Goal: Information Seeking & Learning: Learn about a topic

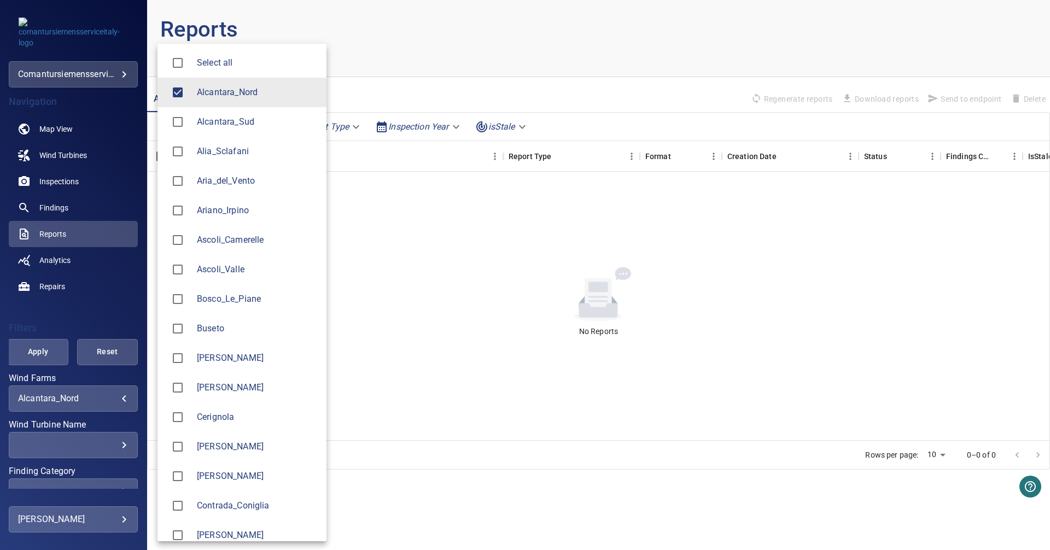
click at [115, 401] on body "**********" at bounding box center [525, 275] width 1050 height 550
click at [209, 94] on span "Alcantara_Nord" at bounding box center [257, 92] width 121 height 13
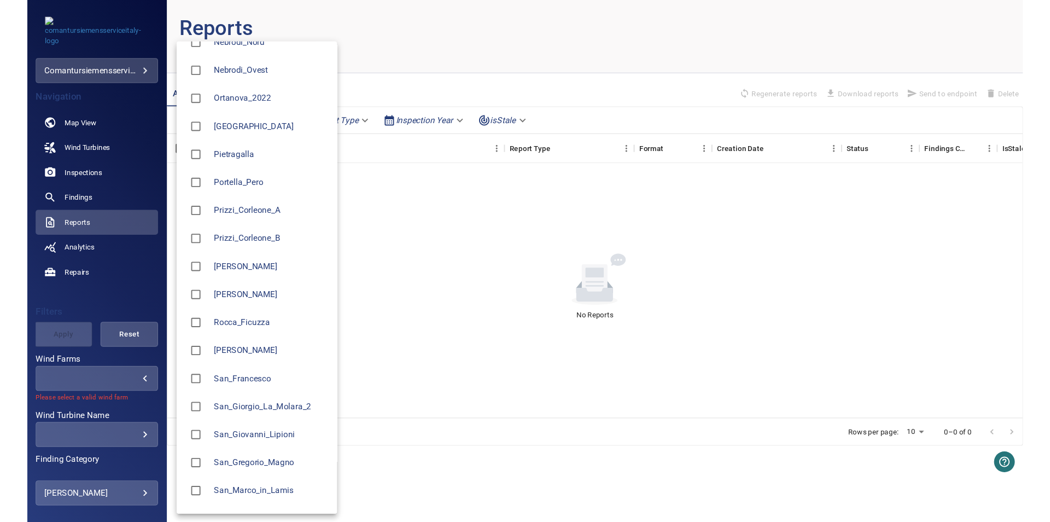
scroll to position [1015, 0]
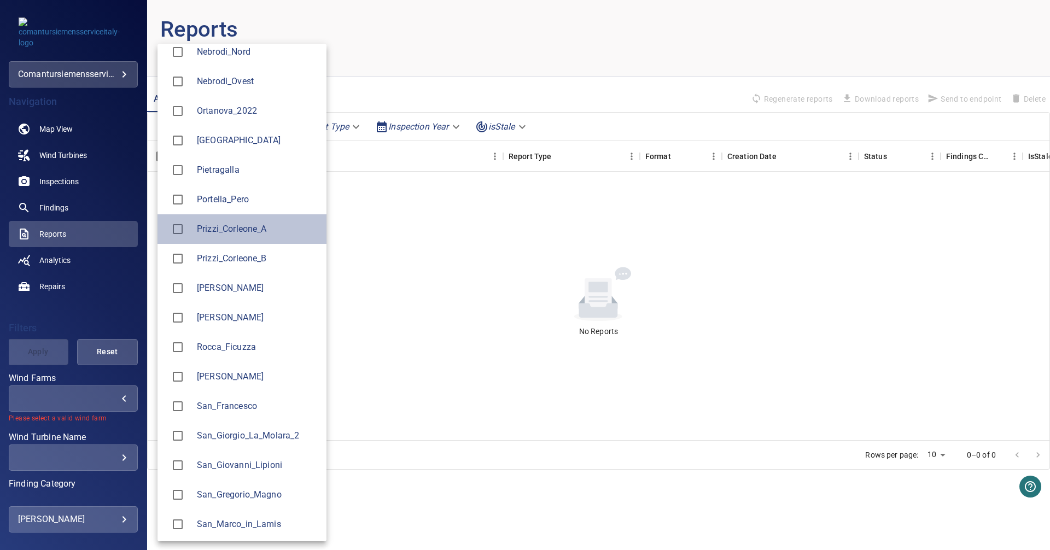
click at [242, 235] on span "Prizzi_Corleone_A" at bounding box center [257, 229] width 121 height 13
type input "**********"
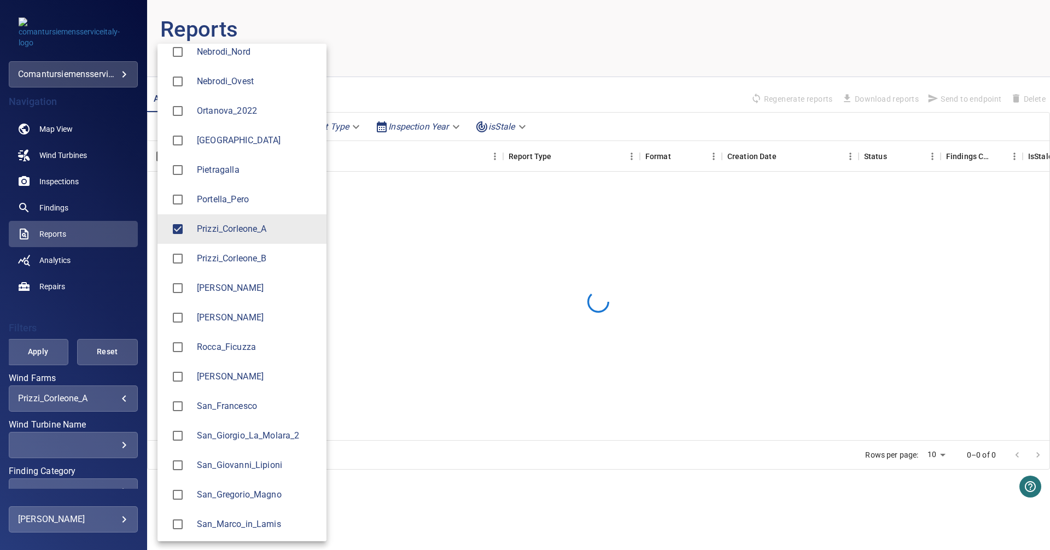
click at [48, 127] on div at bounding box center [525, 275] width 1050 height 550
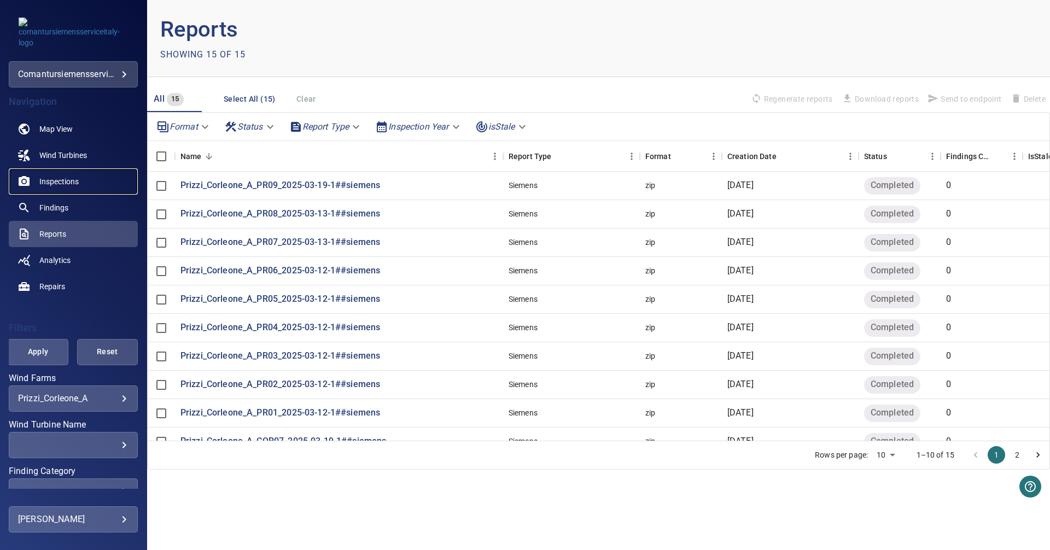
click at [54, 173] on link "Inspections" at bounding box center [73, 181] width 129 height 26
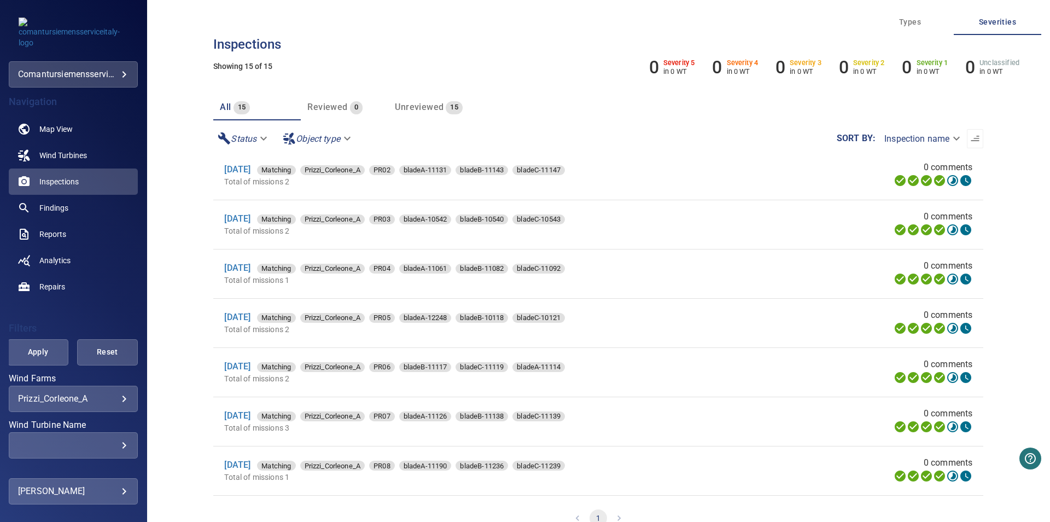
scroll to position [352, 0]
click at [242, 419] on link "[DATE]" at bounding box center [237, 414] width 26 height 10
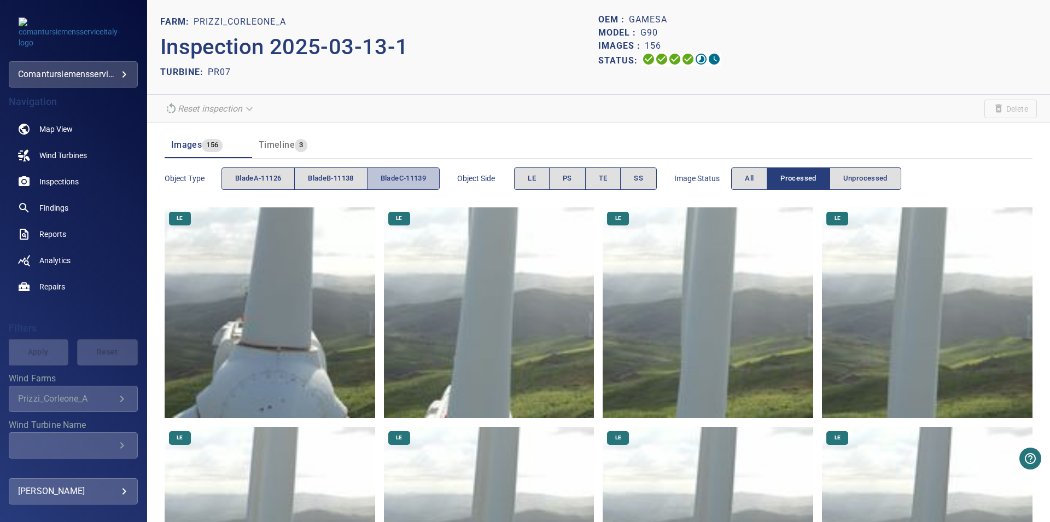
click at [413, 179] on span "bladeC-11139" at bounding box center [403, 178] width 45 height 13
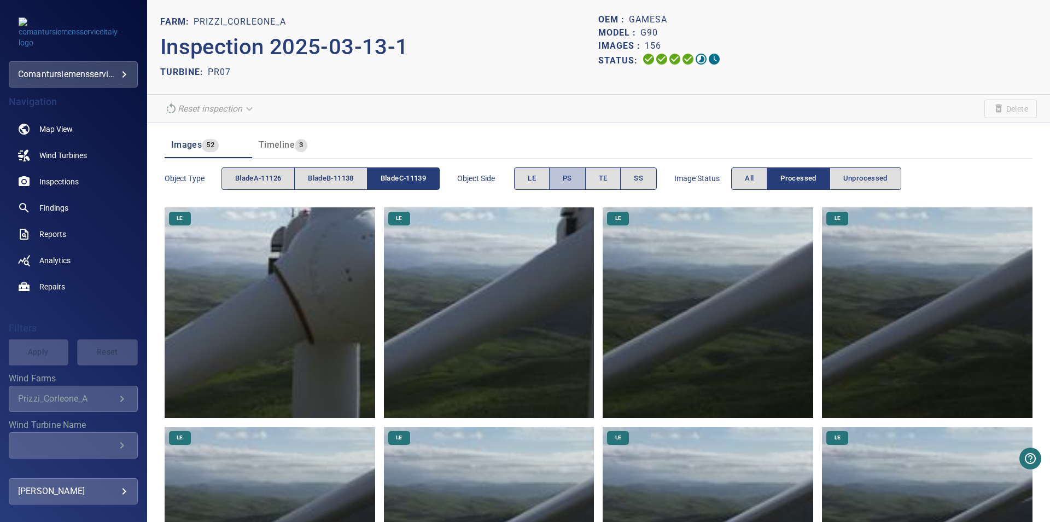
click at [568, 172] on span "PS" at bounding box center [567, 178] width 9 height 13
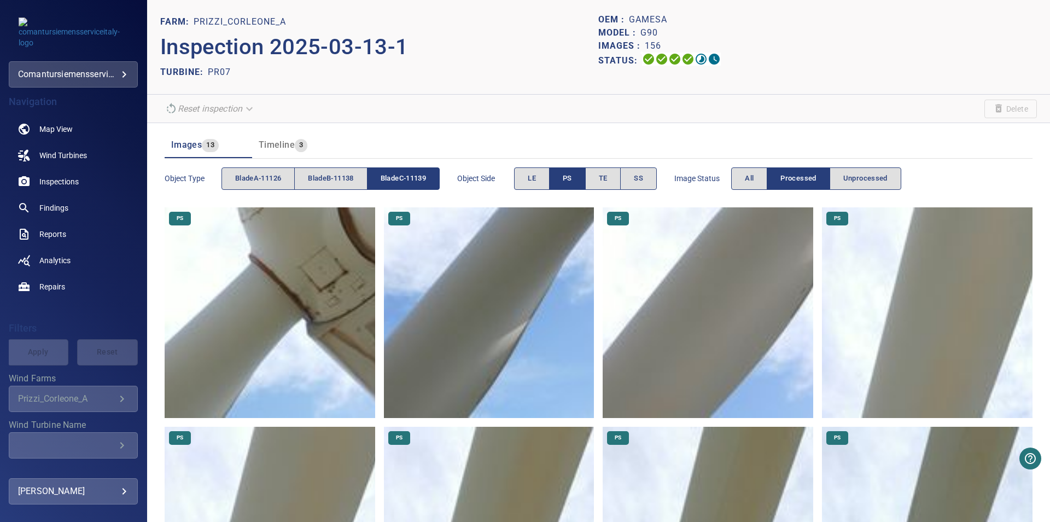
click at [352, 276] on img at bounding box center [270, 312] width 210 height 210
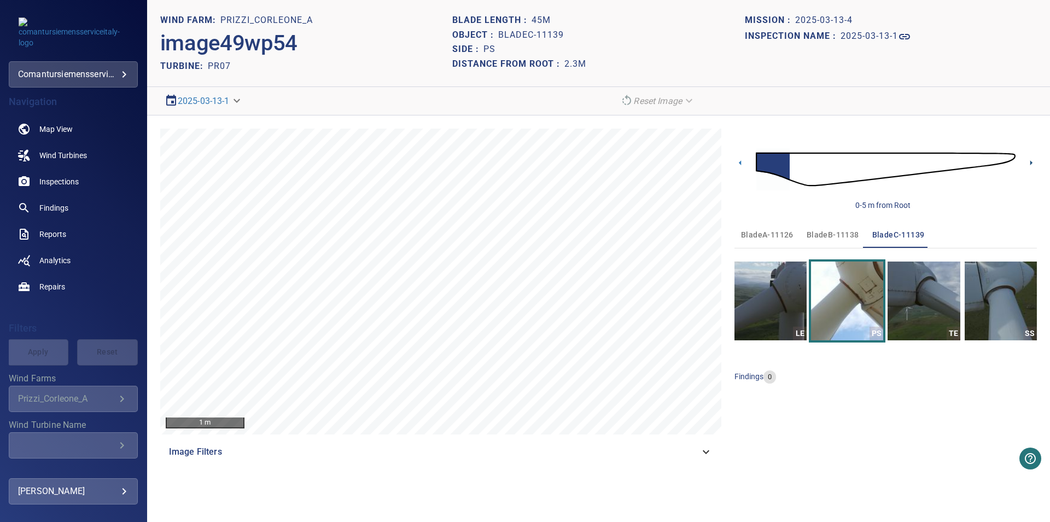
click at [1033, 160] on icon at bounding box center [1030, 162] width 11 height 11
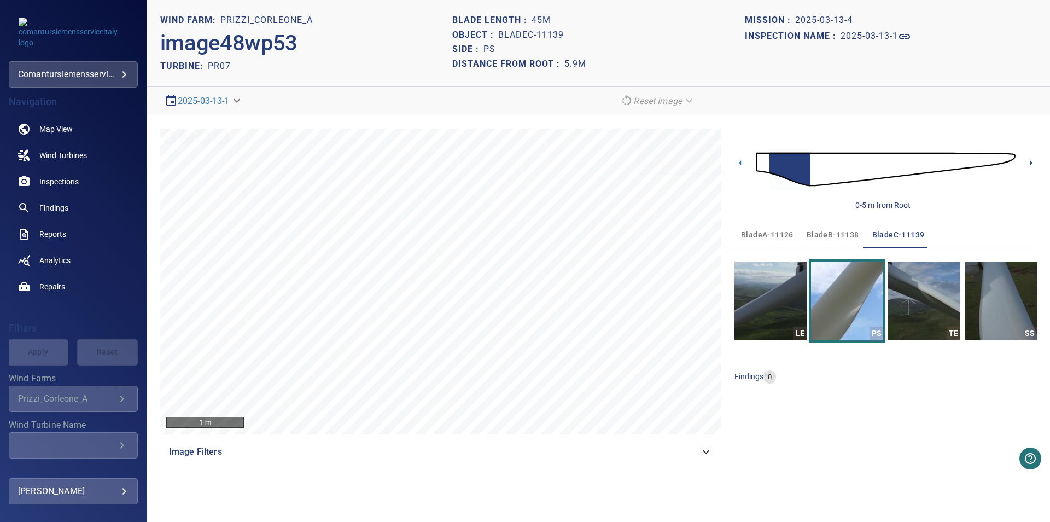
click at [1033, 160] on icon at bounding box center [1030, 162] width 11 height 11
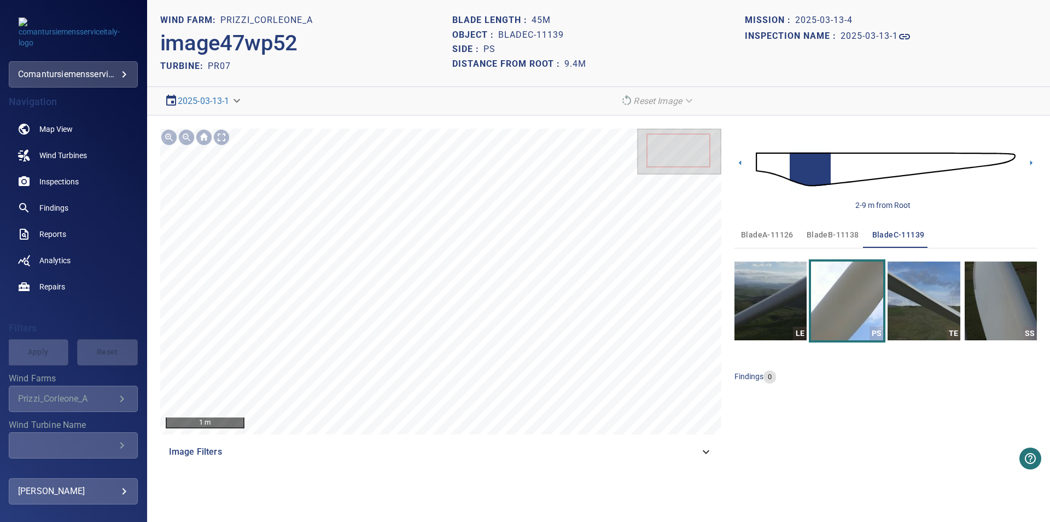
click at [1033, 175] on div "2-9 m from Root" at bounding box center [885, 169] width 302 height 82
click at [1032, 165] on icon at bounding box center [1030, 162] width 11 height 11
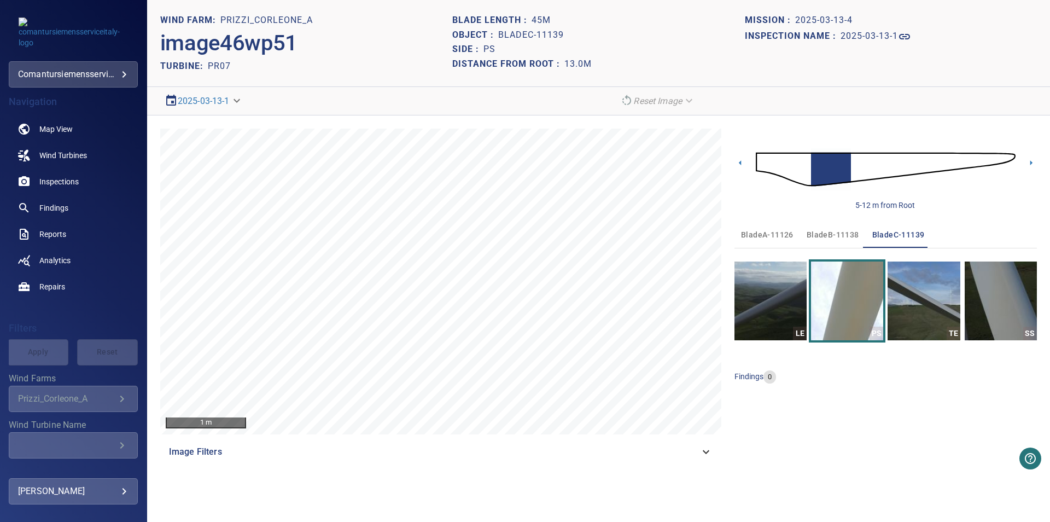
click at [900, 171] on img at bounding box center [886, 169] width 260 height 63
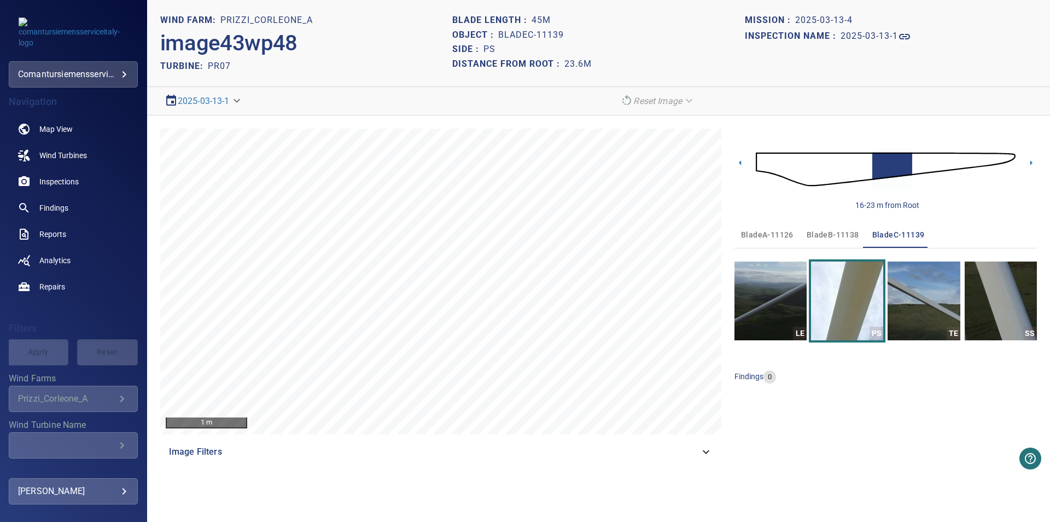
click at [928, 166] on img at bounding box center [886, 169] width 260 height 63
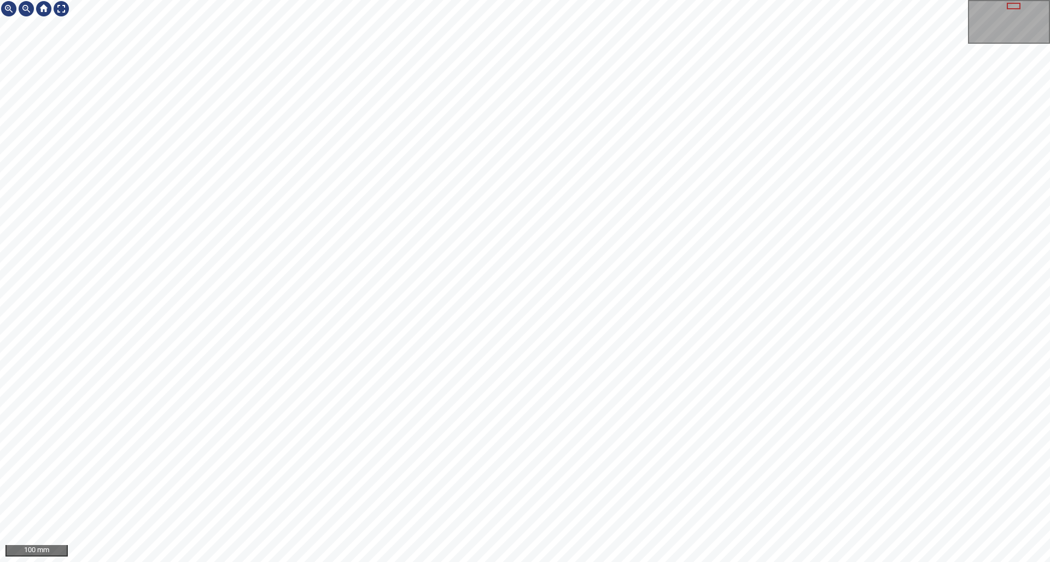
click at [69, 3] on img at bounding box center [60, 8] width 17 height 17
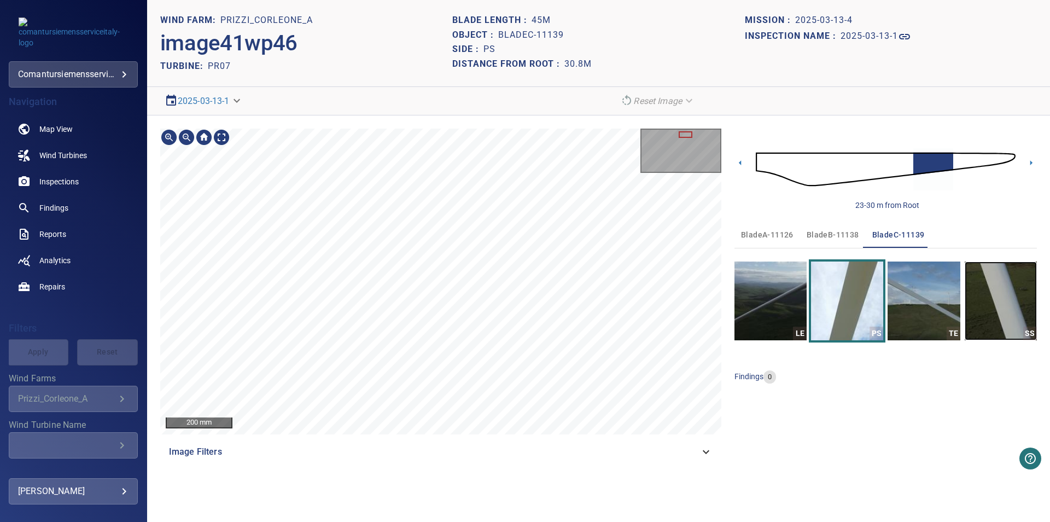
click at [995, 310] on img "button" at bounding box center [1000, 300] width 72 height 79
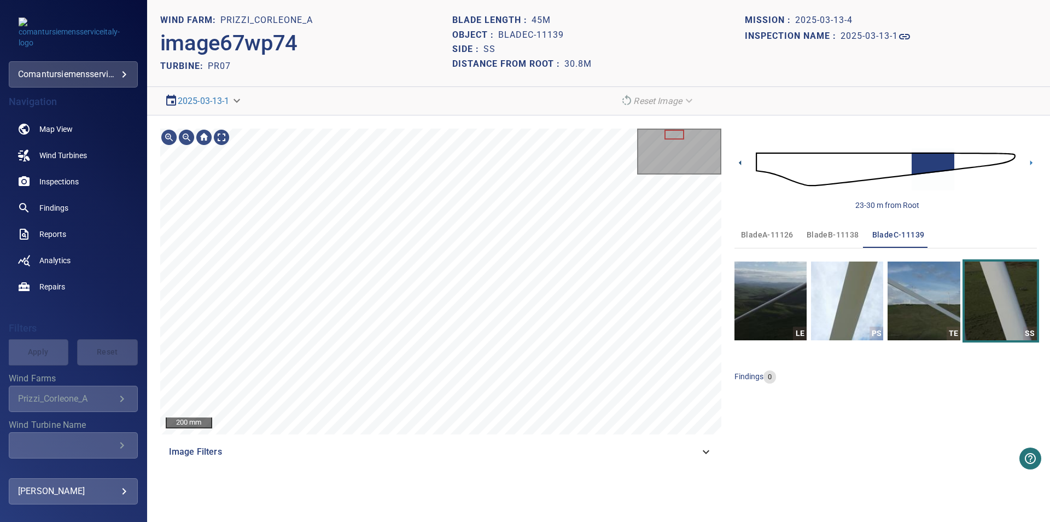
click at [740, 166] on icon at bounding box center [739, 162] width 11 height 11
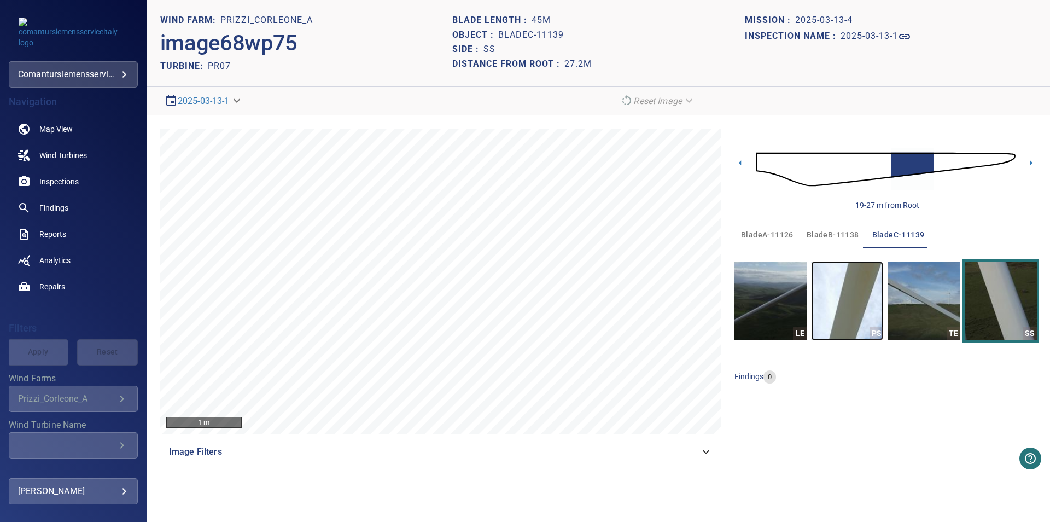
click at [862, 315] on img "button" at bounding box center [847, 300] width 72 height 79
